Goal: Information Seeking & Learning: Learn about a topic

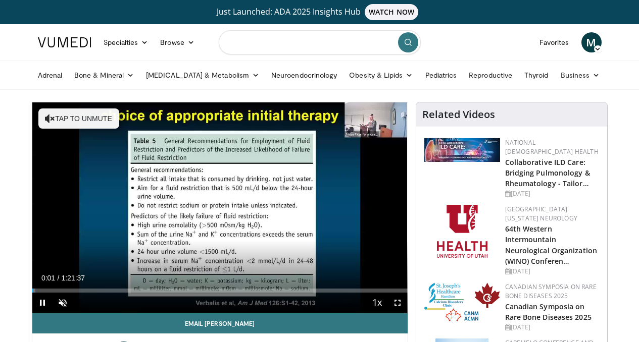
click at [299, 43] on input "Search topics, interventions" at bounding box center [320, 42] width 202 height 24
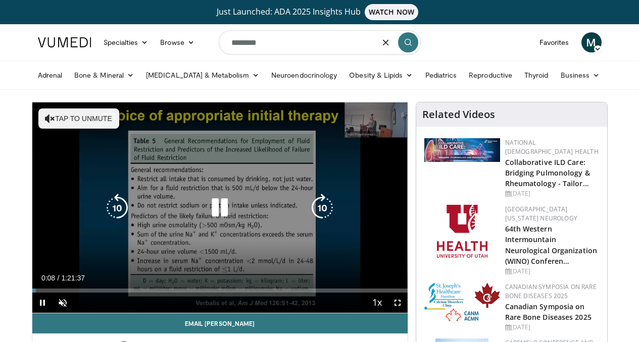
click at [242, 233] on div "10 seconds Tap to unmute" at bounding box center [219, 208] width 375 height 211
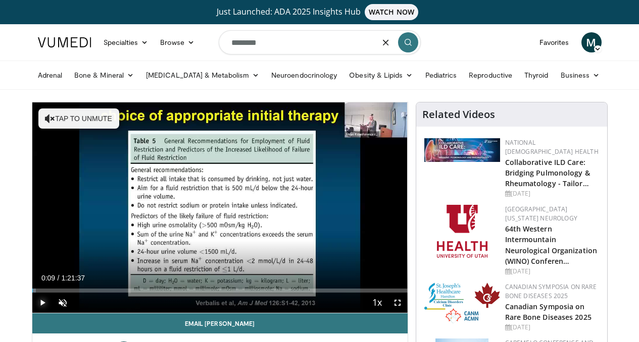
click at [32, 313] on span "Video Player" at bounding box center [42, 303] width 20 height 20
click at [86, 305] on div "37%" at bounding box center [86, 304] width 1 height 4
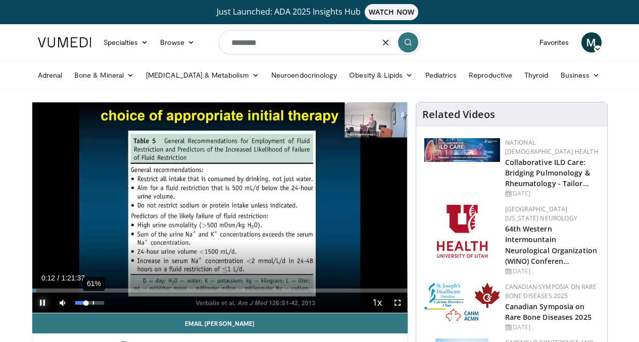
click at [93, 305] on div "61%" at bounding box center [93, 304] width 1 height 4
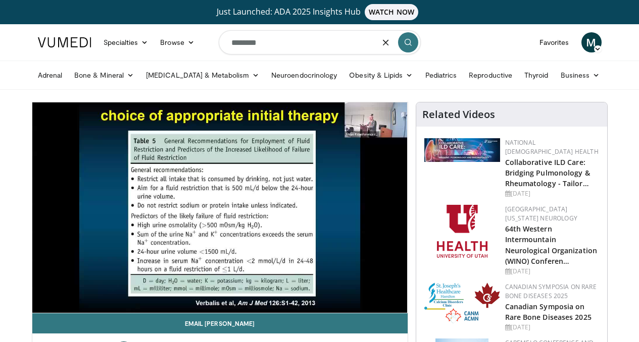
click at [265, 45] on input "********" at bounding box center [320, 42] width 202 height 24
drag, startPoint x: 265, startPoint y: 45, endPoint x: 215, endPoint y: 35, distance: 50.5
click at [215, 35] on nav "Specialties Adult & Family Medicine Allergy, Asthma, Immunology Anesthesiology …" at bounding box center [320, 42] width 576 height 36
type input "**********"
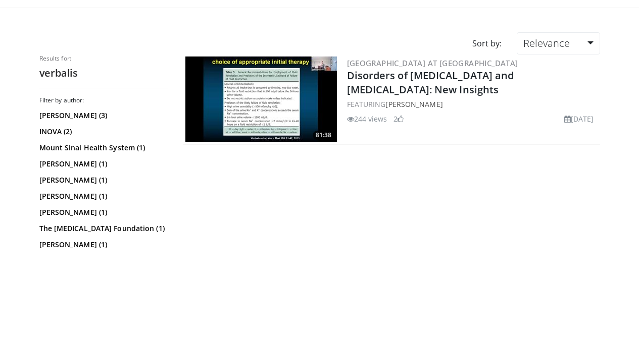
scroll to position [78, 0]
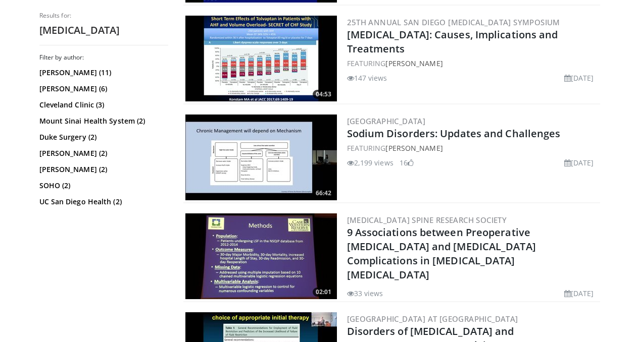
scroll to position [1718, 0]
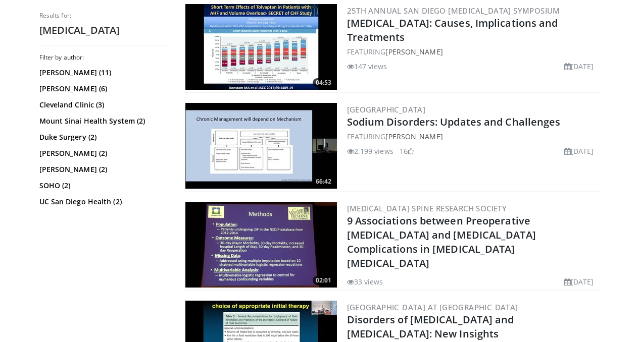
click at [283, 163] on img at bounding box center [261, 146] width 152 height 86
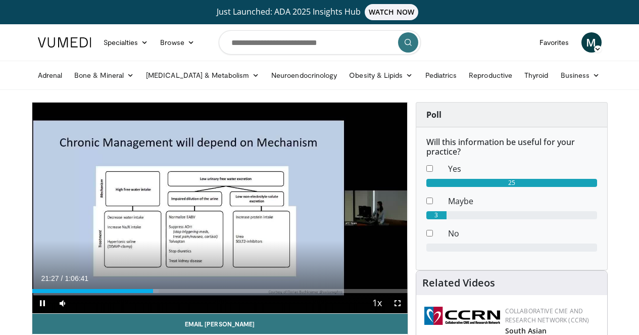
scroll to position [0, 1]
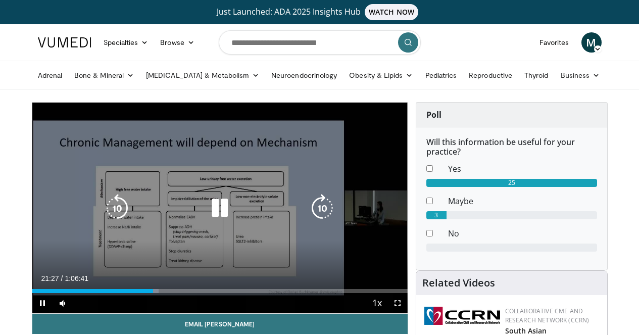
click at [137, 218] on div "Video Player" at bounding box center [219, 208] width 225 height 20
click at [128, 172] on div "10 seconds Tap to unmute" at bounding box center [219, 208] width 375 height 211
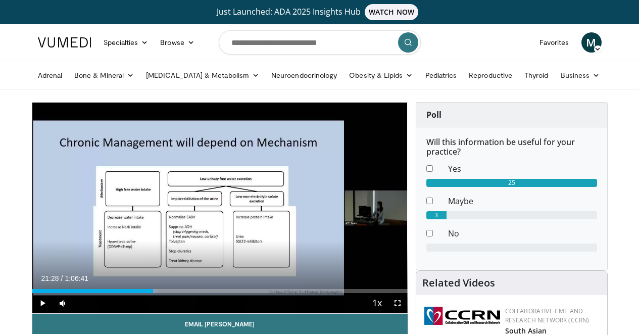
click at [74, 86] on ul "Adrenal Bone & Mineral Osteoporosis Vitamin D Diabetes & Metabolism Gestational…" at bounding box center [320, 75] width 576 height 28
click at [68, 78] on link "Bone & Mineral" at bounding box center [104, 75] width 72 height 20
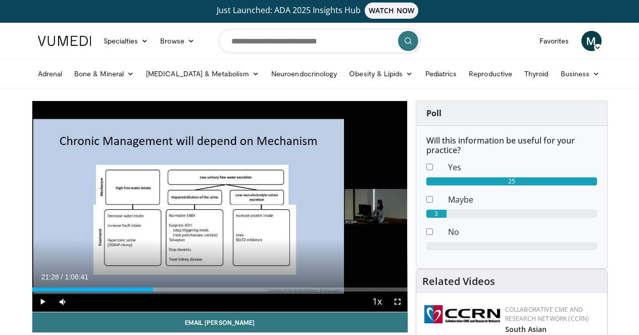
scroll to position [2, 1]
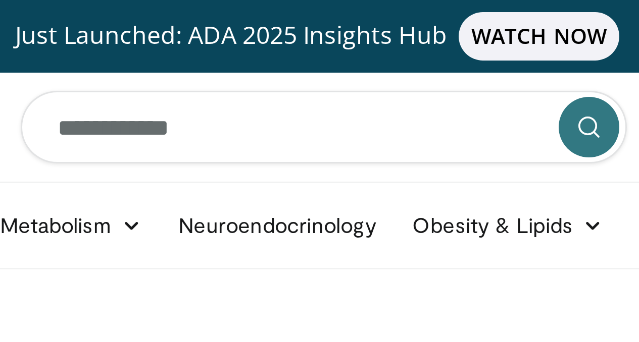
click at [406, 45] on icon "submit" at bounding box center [408, 42] width 8 height 8
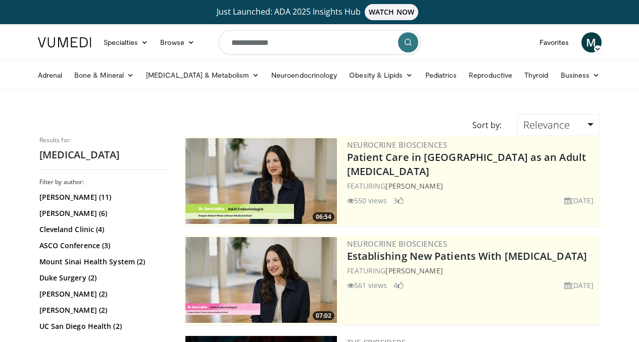
click at [316, 48] on input "**********" at bounding box center [320, 42] width 202 height 24
type input "**********"
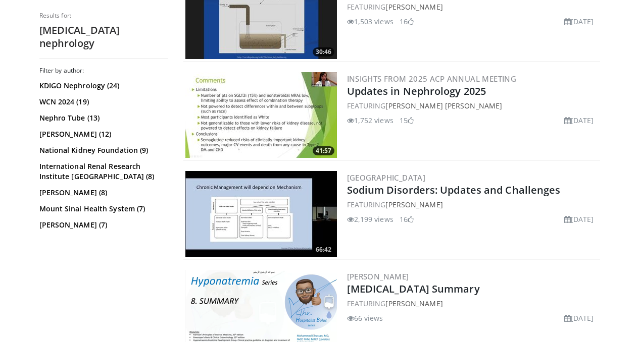
scroll to position [463, 0]
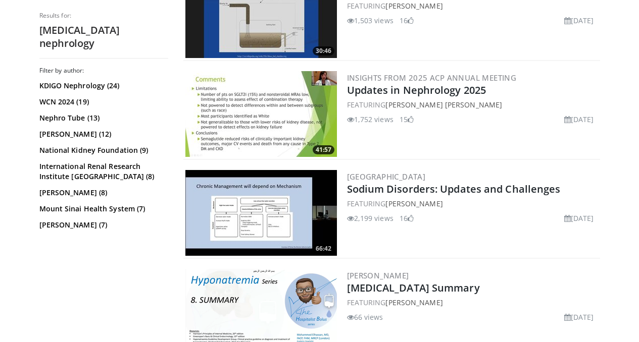
click at [266, 139] on img at bounding box center [261, 114] width 152 height 86
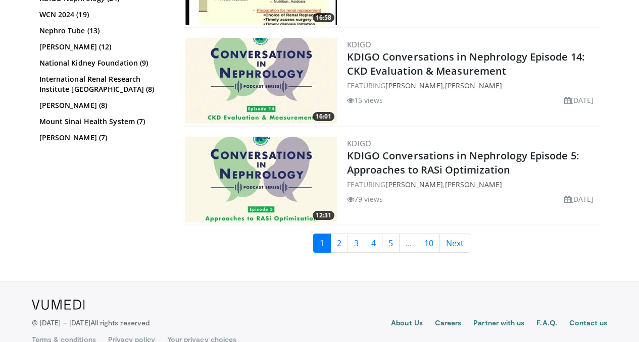
scroll to position [2578, 0]
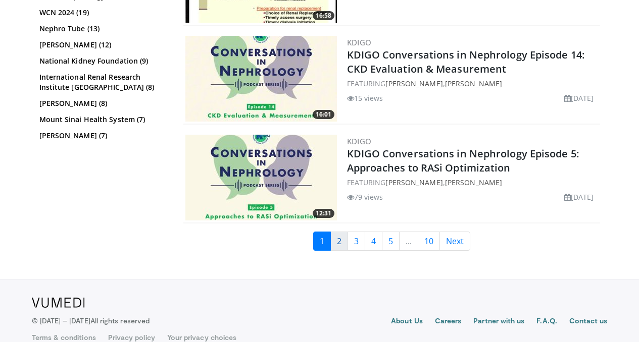
click at [345, 239] on link "2" at bounding box center [339, 241] width 18 height 19
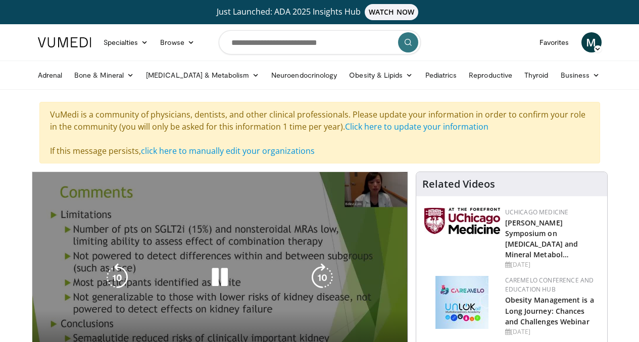
click at [194, 248] on div "10 seconds Tap to unmute" at bounding box center [219, 277] width 375 height 211
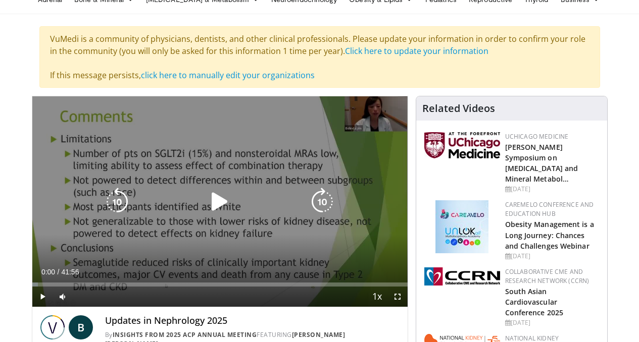
scroll to position [84, 0]
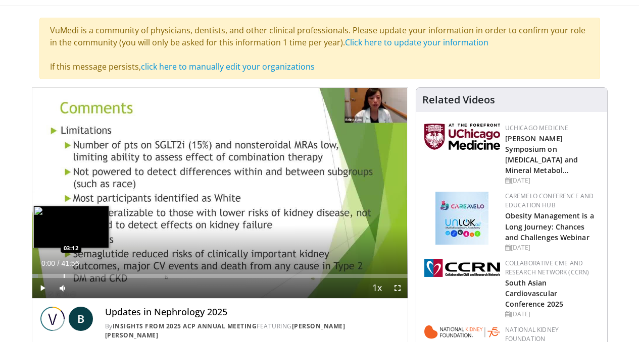
click at [38, 278] on div "Loaded : 1.57% 00:00 03:12" at bounding box center [219, 274] width 375 height 10
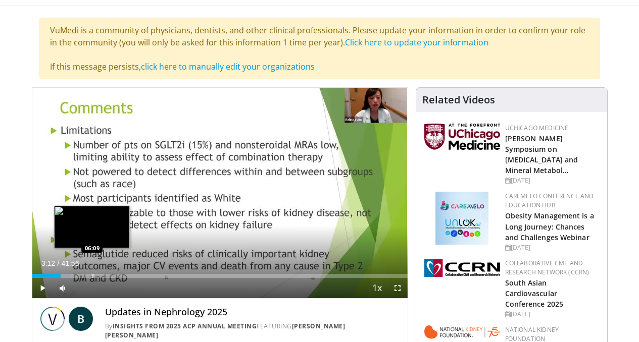
click at [66, 278] on div "Loaded : 10.25% 03:12 06:09" at bounding box center [219, 274] width 375 height 10
click at [73, 278] on div "Loaded : 17.09% 06:06 06:50" at bounding box center [219, 274] width 375 height 10
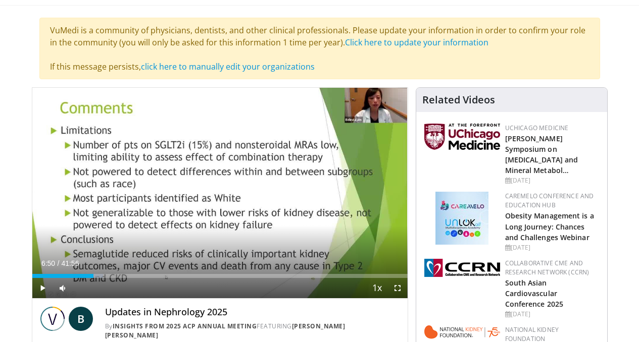
click at [83, 268] on div "Current Time 6:50 / Duration 41:56" at bounding box center [219, 263] width 375 height 9
click at [89, 278] on div "Progress Bar" at bounding box center [96, 276] width 14 height 4
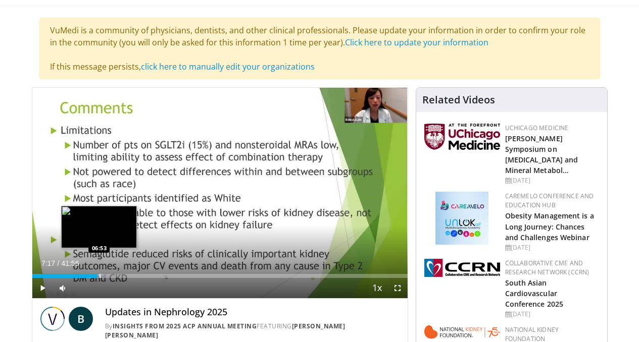
click at [100, 278] on div "Progress Bar" at bounding box center [100, 276] width 1 height 4
click at [95, 278] on div "Progress Bar" at bounding box center [95, 276] width 1 height 4
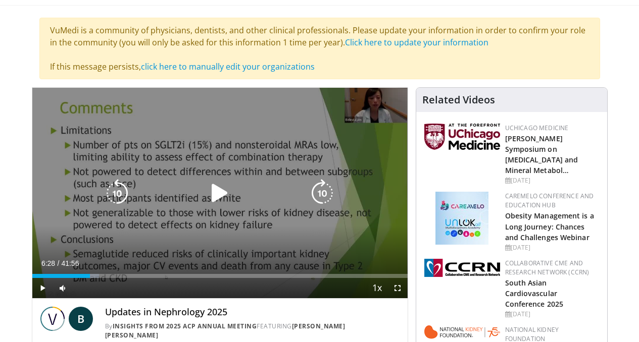
click at [105, 244] on div "10 seconds Tap to unmute" at bounding box center [219, 193] width 375 height 211
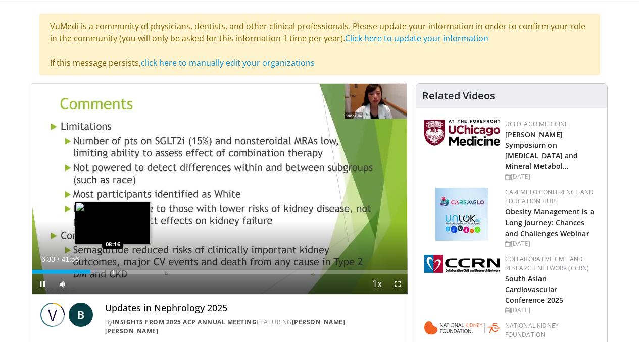
scroll to position [90, 0]
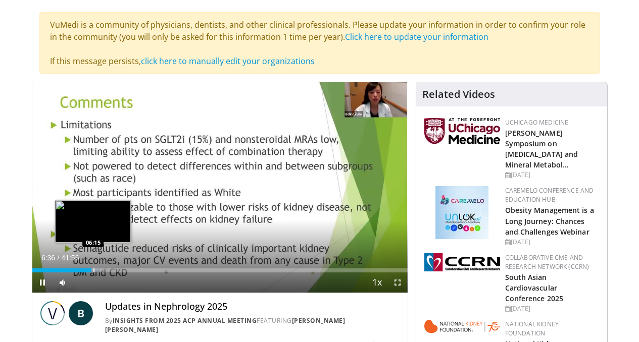
click at [93, 273] on div "Progress Bar" at bounding box center [93, 271] width 1 height 4
click at [89, 273] on div "Progress Bar" at bounding box center [89, 271] width 1 height 4
click at [85, 273] on div "Progress Bar" at bounding box center [85, 271] width 1 height 4
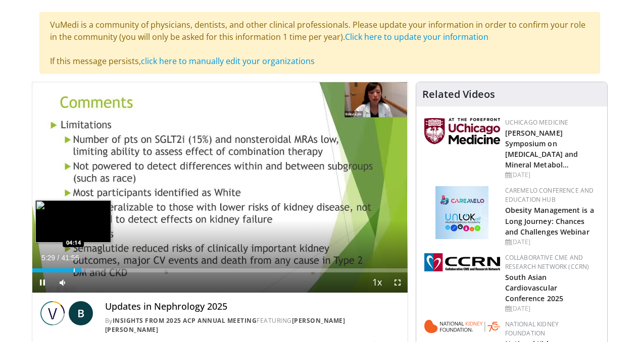
click at [74, 273] on div "Progress Bar" at bounding box center [74, 271] width 1 height 4
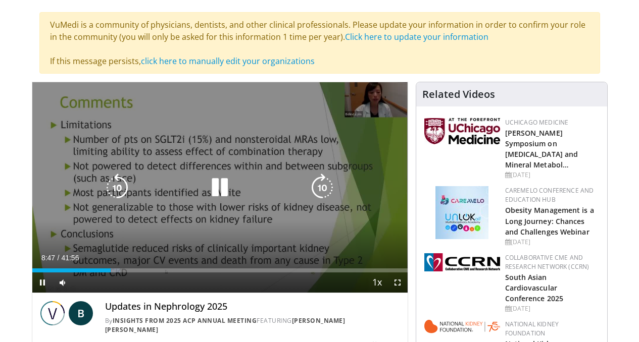
click at [103, 194] on icon "Video Player" at bounding box center [117, 188] width 28 height 28
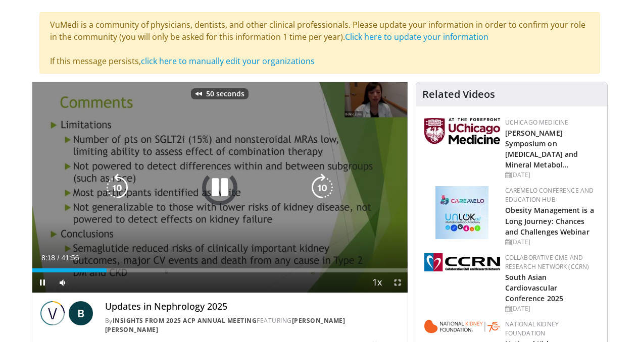
click at [103, 194] on icon "Video Player" at bounding box center [117, 188] width 28 height 28
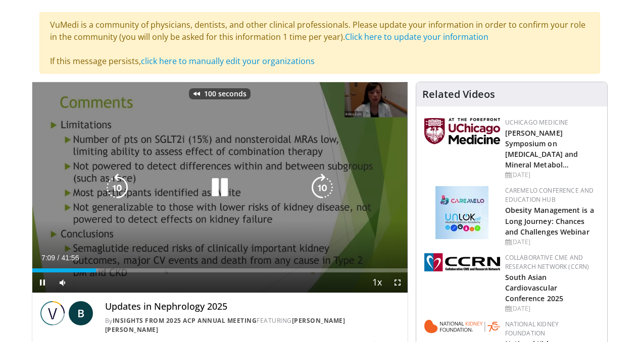
click at [103, 194] on icon "Video Player" at bounding box center [117, 188] width 28 height 28
click at [103, 190] on icon "Video Player" at bounding box center [117, 188] width 28 height 28
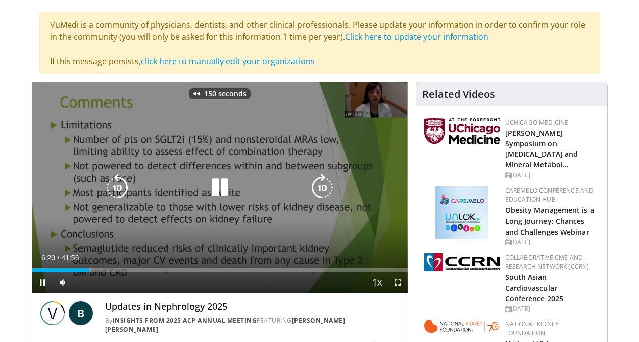
click at [103, 190] on icon "Video Player" at bounding box center [117, 188] width 28 height 28
click at [127, 269] on div "180 seconds Tap to unmute" at bounding box center [219, 187] width 375 height 211
click at [208, 195] on icon "Video Player" at bounding box center [220, 188] width 28 height 28
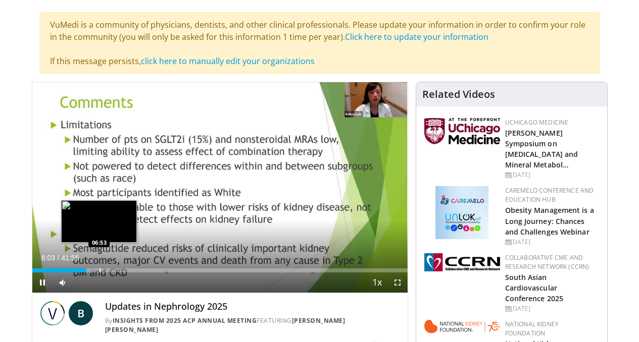
click at [100, 273] on div "Progress Bar" at bounding box center [100, 271] width 1 height 4
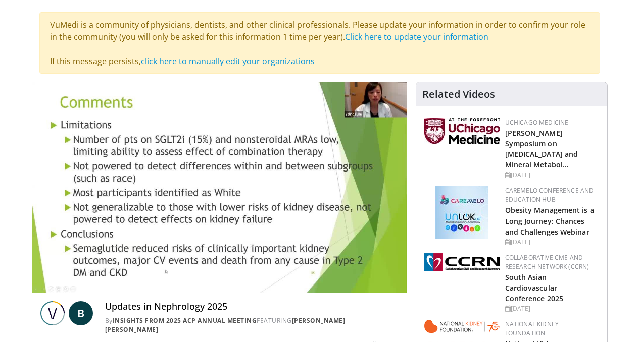
click at [81, 290] on div "180 seconds Tap to unmute" at bounding box center [219, 187] width 375 height 211
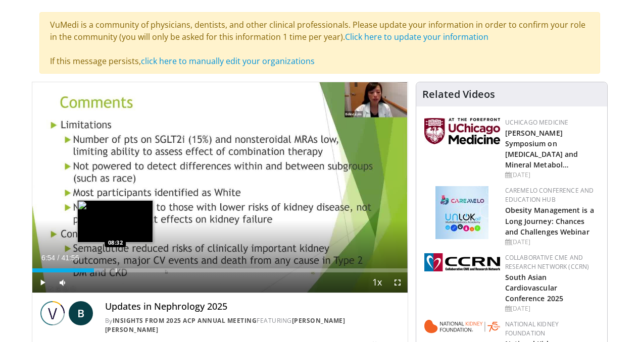
click at [116, 273] on div "Progress Bar" at bounding box center [116, 271] width 1 height 4
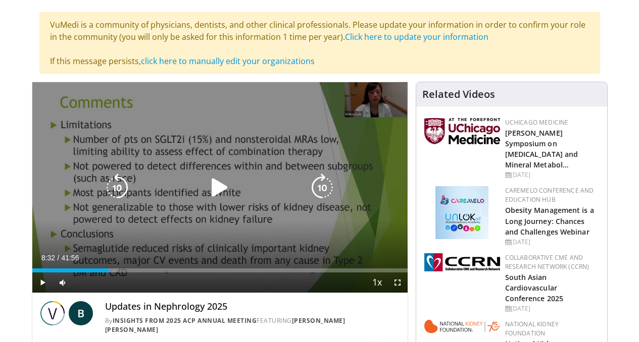
click at [209, 191] on icon "Video Player" at bounding box center [220, 188] width 28 height 28
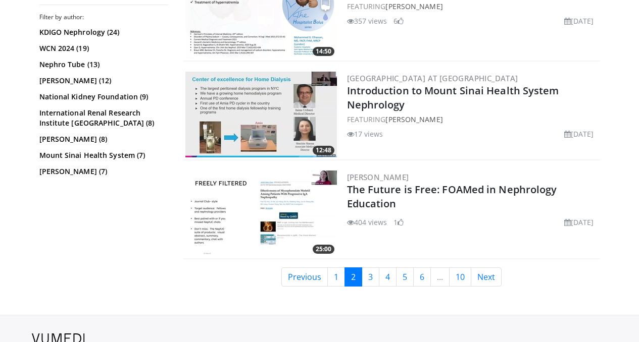
scroll to position [2604, 0]
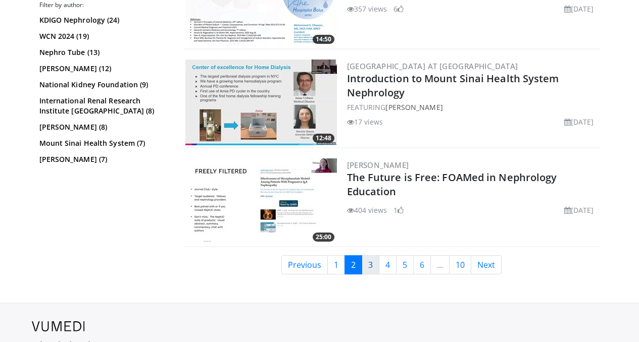
click at [374, 256] on link "3" at bounding box center [371, 265] width 18 height 19
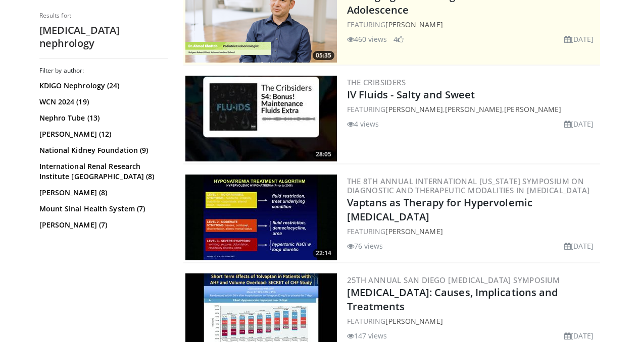
scroll to position [253, 0]
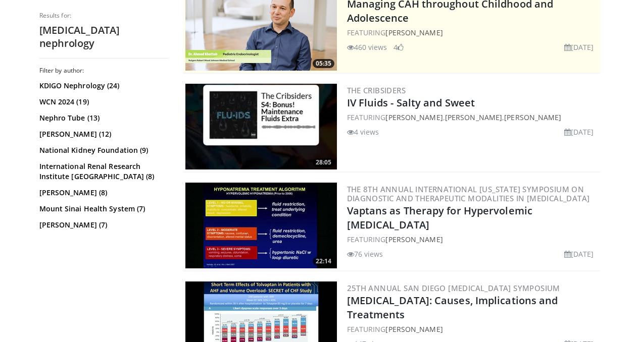
click at [260, 116] on img at bounding box center [261, 127] width 152 height 86
click at [260, 113] on img at bounding box center [261, 127] width 152 height 86
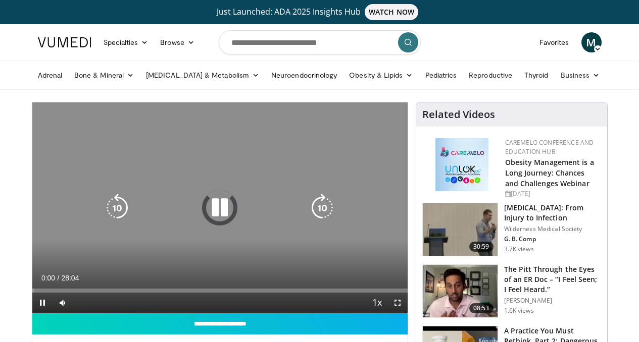
click at [216, 221] on icon "Video Player" at bounding box center [220, 208] width 28 height 28
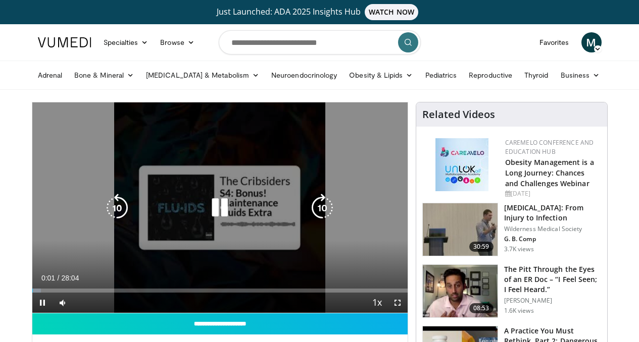
click at [216, 221] on icon "Video Player" at bounding box center [220, 208] width 28 height 28
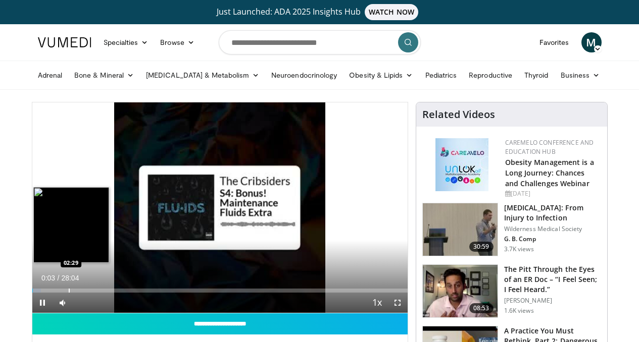
click at [69, 293] on div "Progress Bar" at bounding box center [69, 291] width 1 height 4
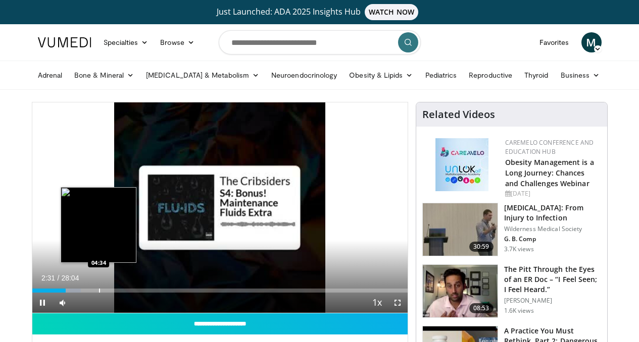
click at [99, 293] on div "Progress Bar" at bounding box center [99, 291] width 1 height 4
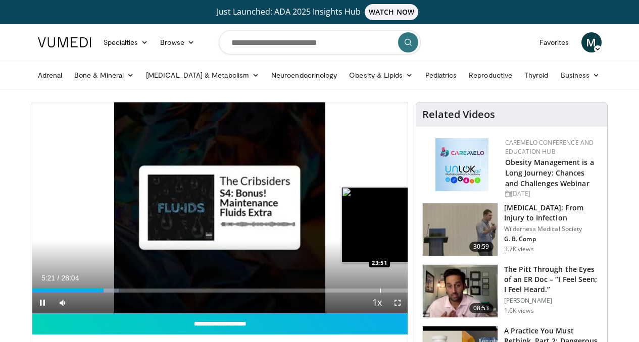
click at [354, 293] on div "Loaded : 23.11% 05:21 23:51" at bounding box center [219, 288] width 375 height 10
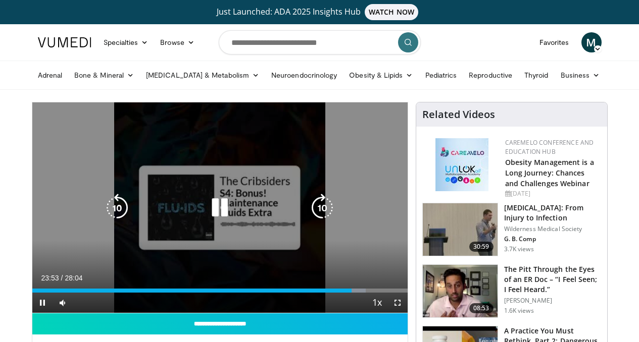
click at [362, 285] on div "10 seconds Tap to unmute" at bounding box center [219, 208] width 375 height 211
